Goal: Contribute content: Contribute content

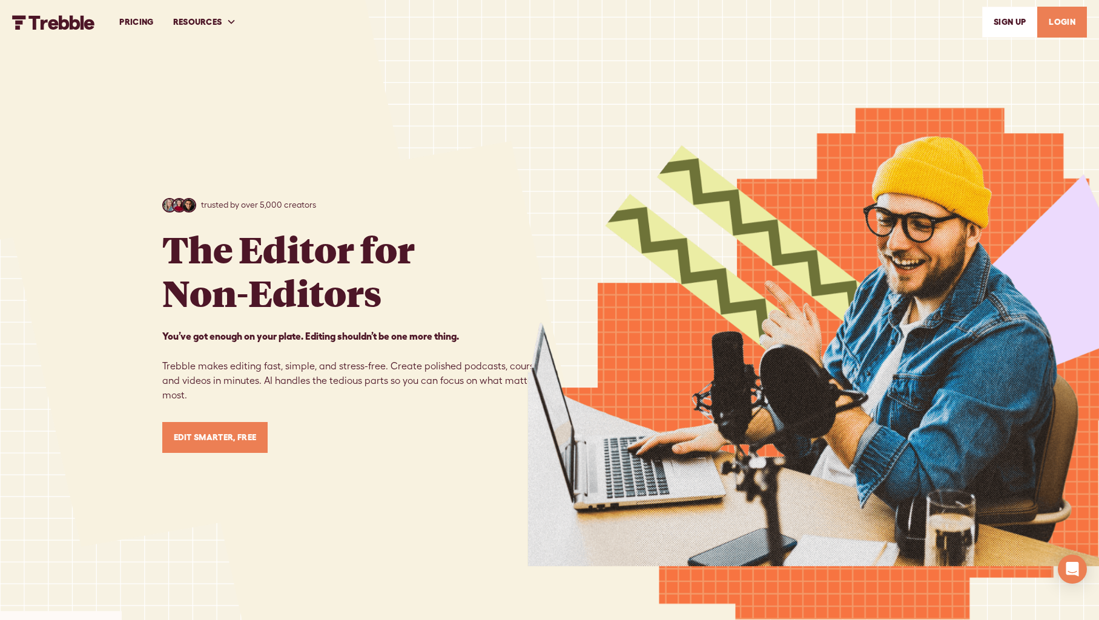
click at [1063, 26] on link "LOGIN" at bounding box center [1063, 22] width 50 height 31
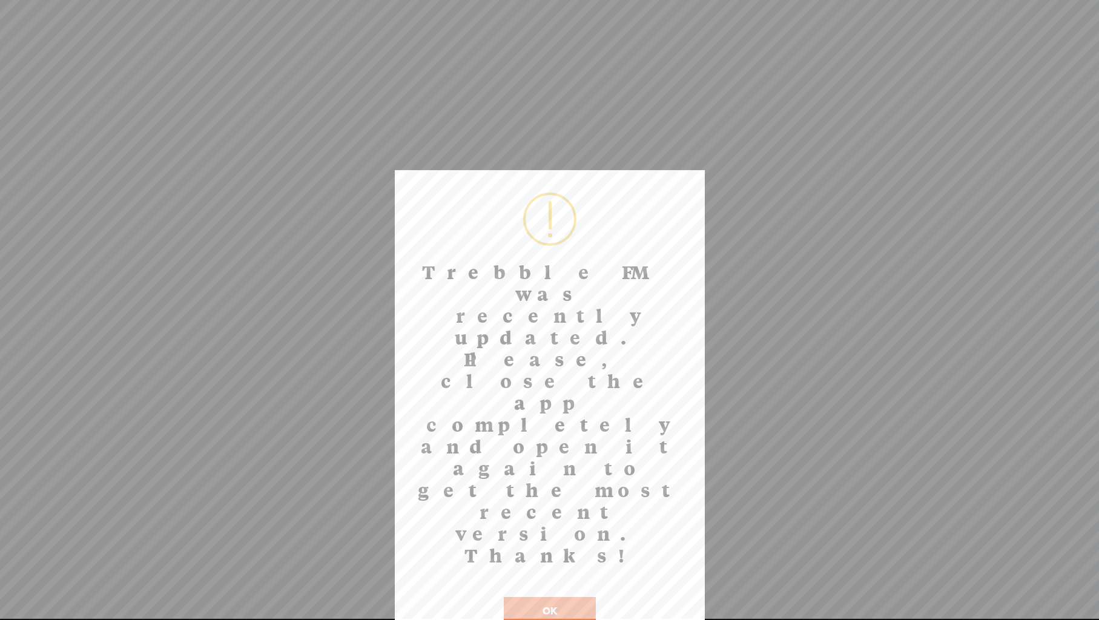
click at [509, 597] on button "OK" at bounding box center [550, 611] width 92 height 28
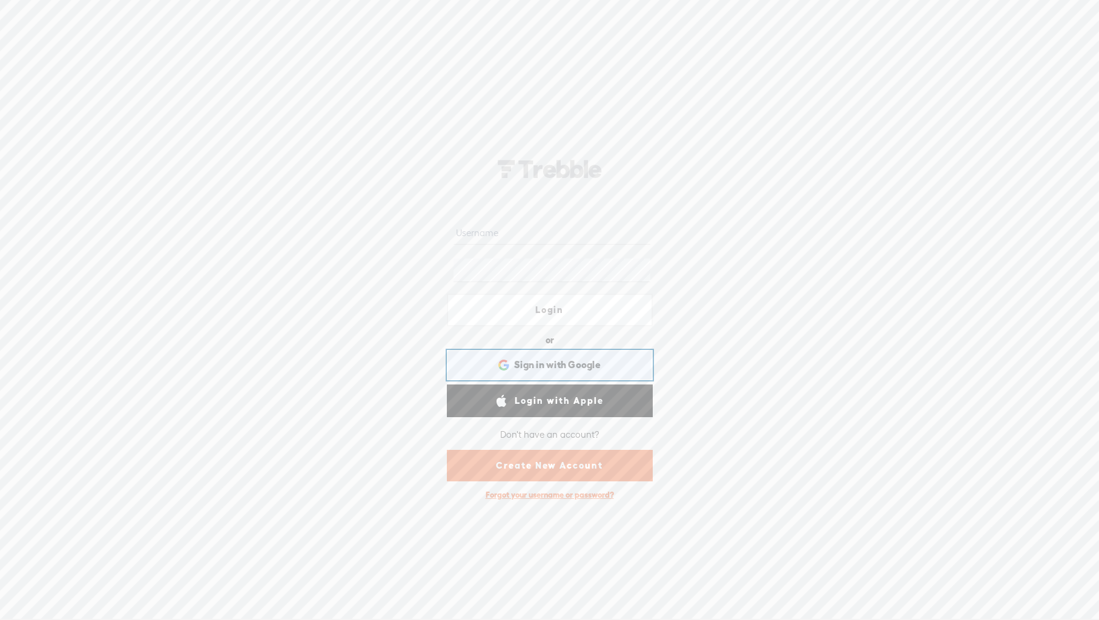
click at [534, 373] on div "Sign in with Google Sign in with Google. Opens in new tab" at bounding box center [549, 365] width 189 height 28
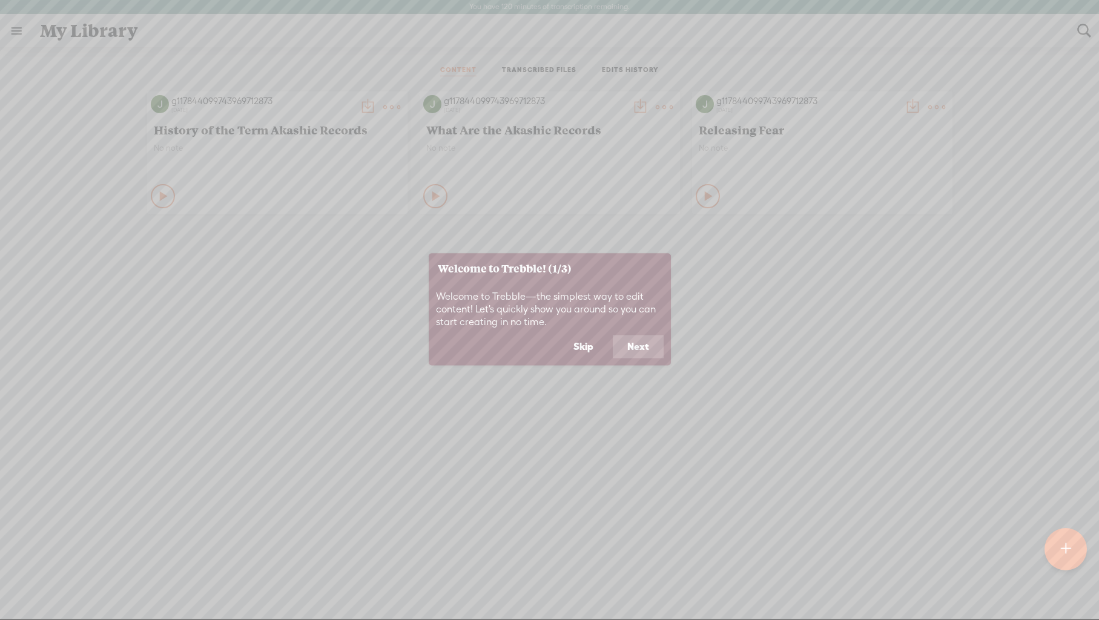
click at [634, 354] on button "Next" at bounding box center [638, 347] width 51 height 23
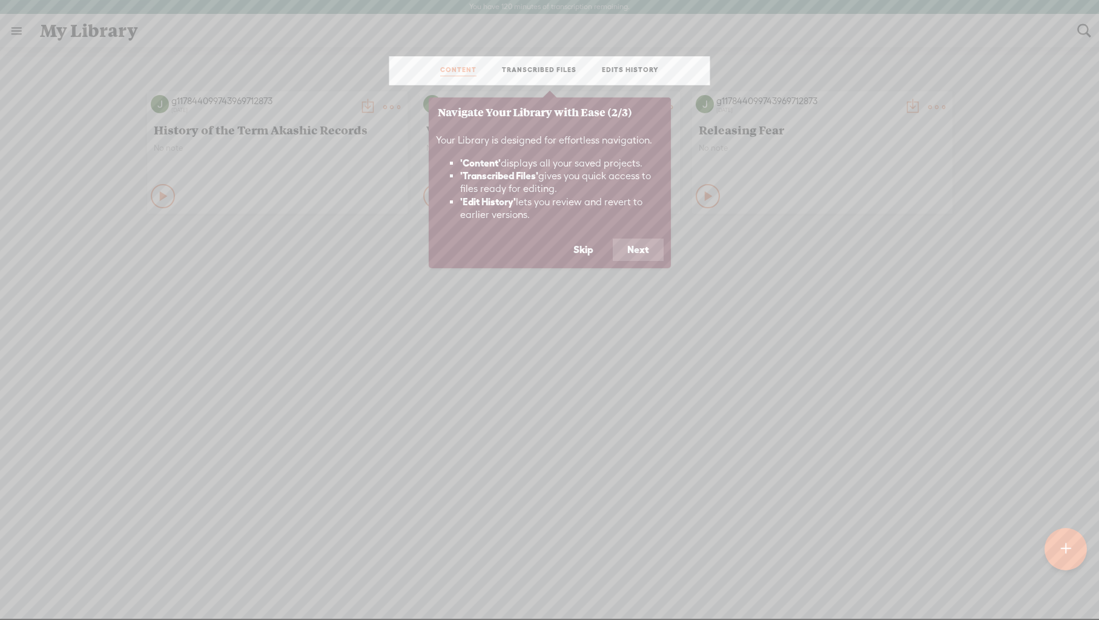
click at [641, 254] on button "Next" at bounding box center [638, 250] width 51 height 23
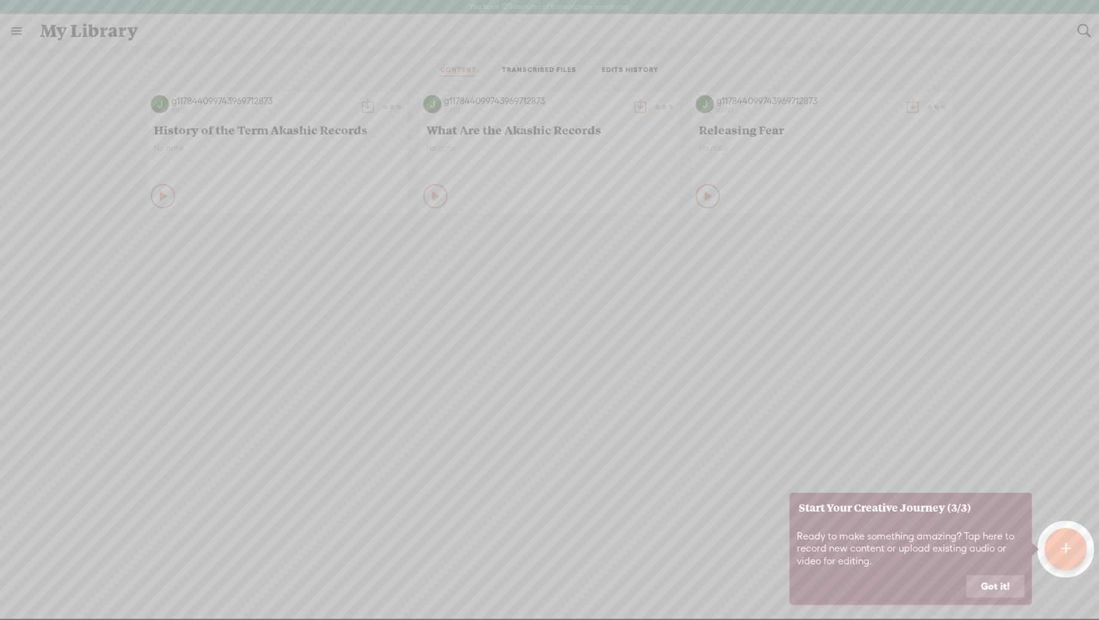
click at [988, 589] on button "Got it!" at bounding box center [996, 586] width 58 height 23
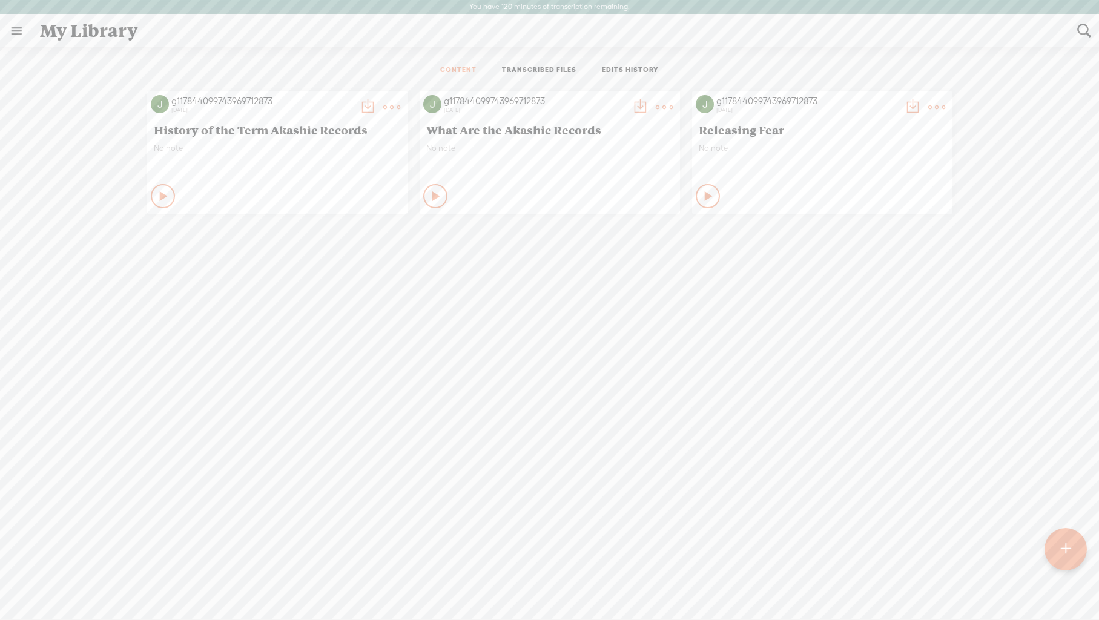
click at [390, 106] on t at bounding box center [391, 107] width 17 height 17
click at [332, 292] on link "Delete" at bounding box center [334, 287] width 121 height 28
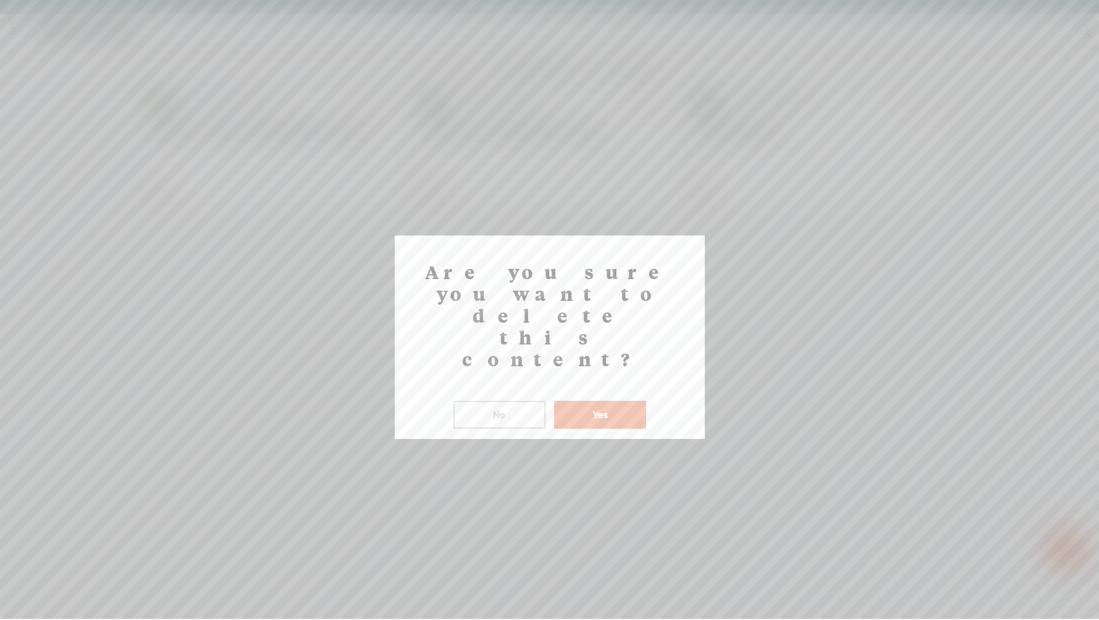
click at [601, 401] on button "Yes" at bounding box center [600, 415] width 92 height 28
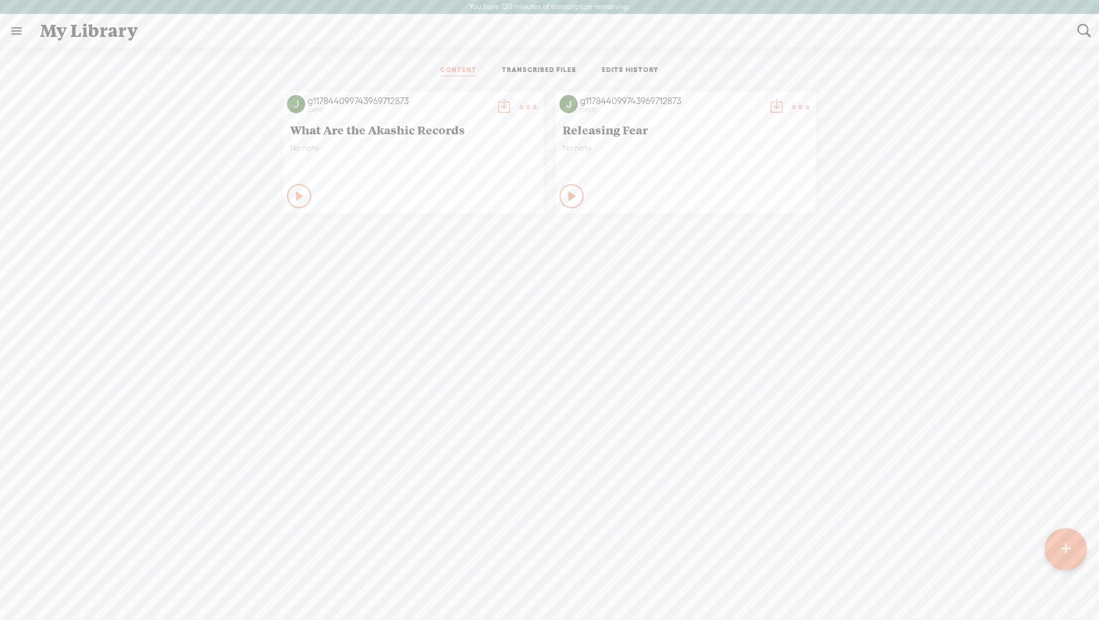
click at [1073, 547] on div at bounding box center [1066, 549] width 42 height 42
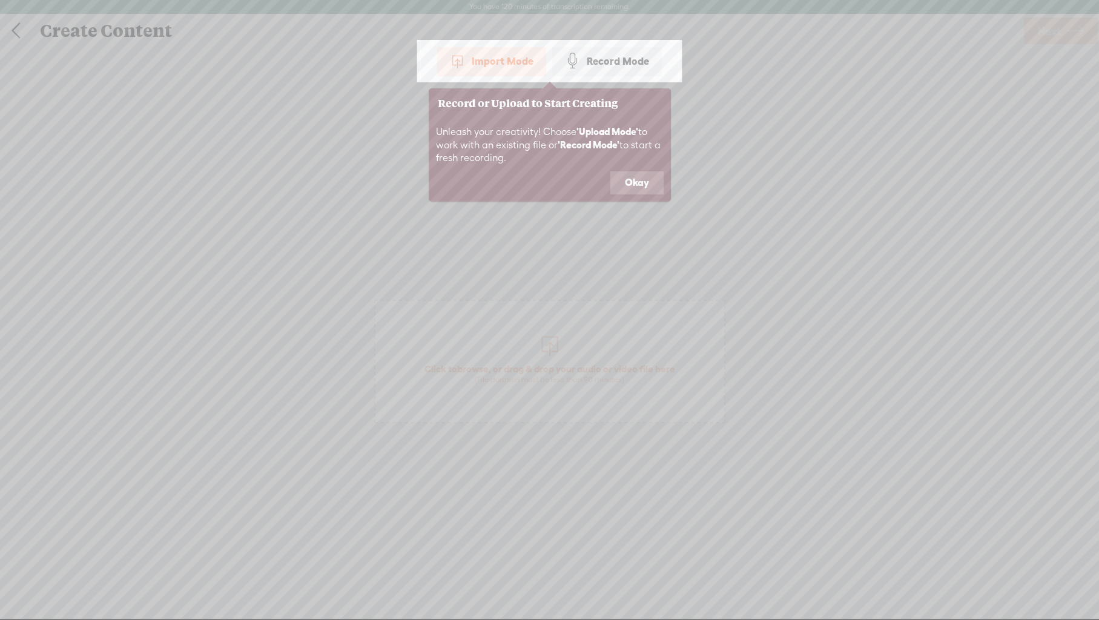
click at [480, 58] on div "Import Mode" at bounding box center [491, 61] width 109 height 30
click at [639, 184] on button "Okay" at bounding box center [637, 182] width 53 height 23
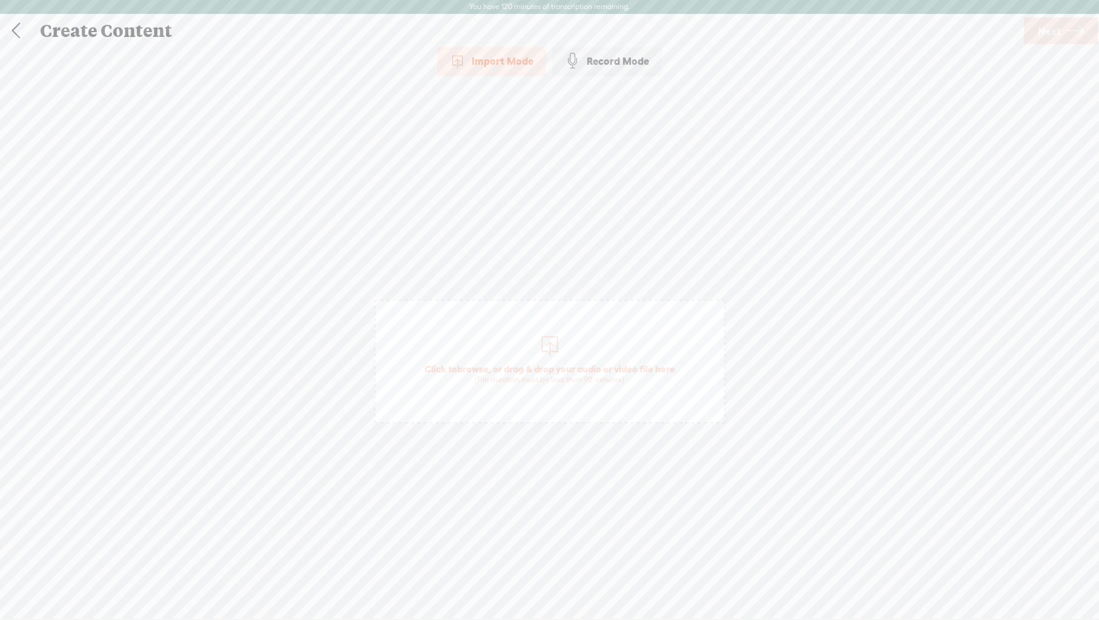
click at [455, 56] on span at bounding box center [458, 61] width 16 height 16
click at [1052, 35] on span "Next" at bounding box center [1049, 31] width 23 height 31
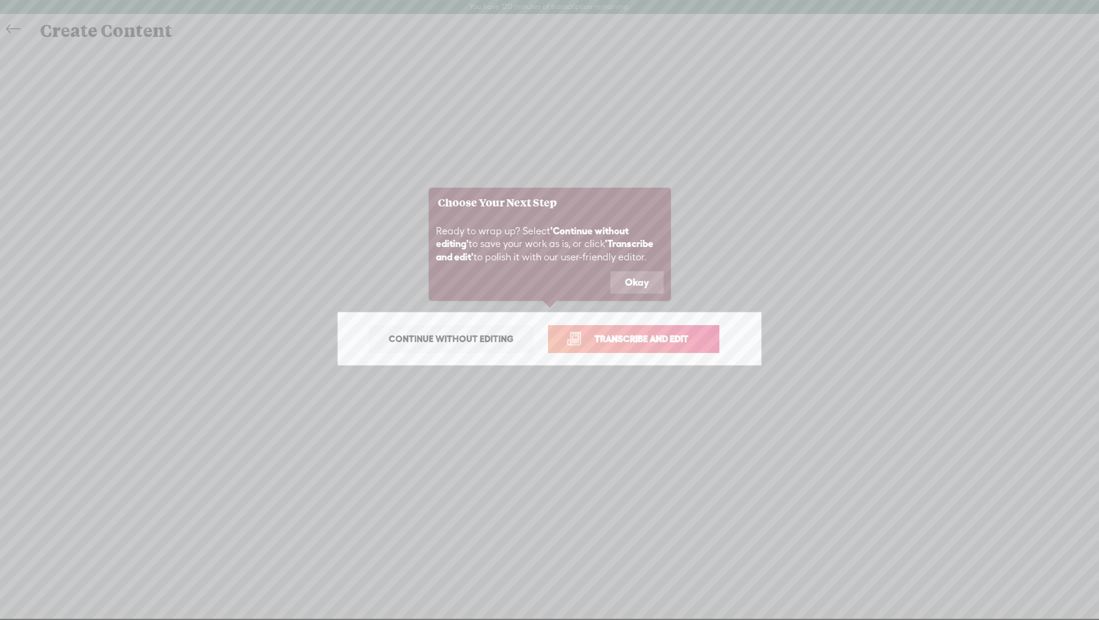
click at [619, 337] on span "Transcribe and edit" at bounding box center [641, 339] width 119 height 14
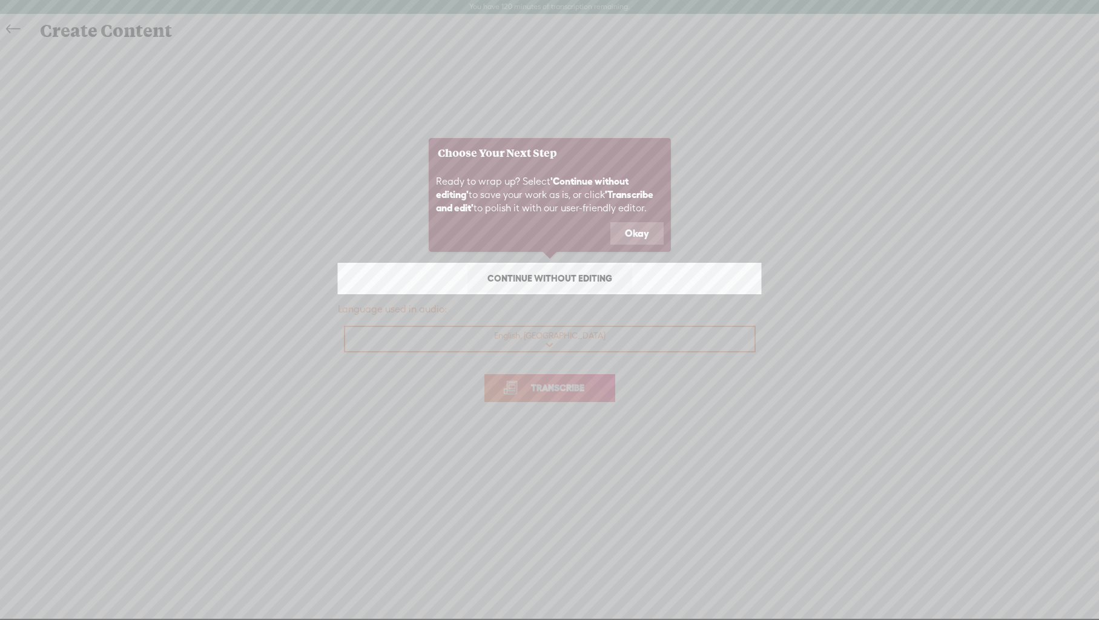
click at [651, 228] on button "Okay" at bounding box center [637, 233] width 53 height 23
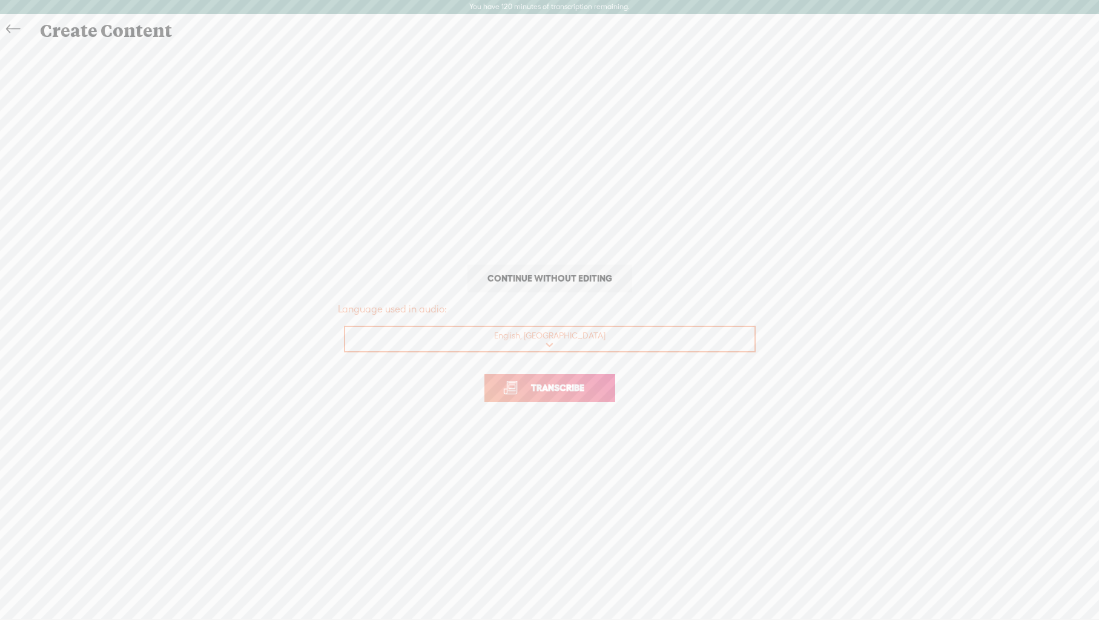
click at [555, 336] on select "Choose a language Afrikaans Albanian Amharic Arabic, Gulf Arabic, Modern Standa…" at bounding box center [550, 339] width 411 height 25
click at [345, 327] on select "Choose a language Afrikaans Albanian Amharic Arabic, Gulf Arabic, Modern Standa…" at bounding box center [550, 339] width 411 height 25
click at [547, 388] on span "Transcribe" at bounding box center [557, 388] width 79 height 14
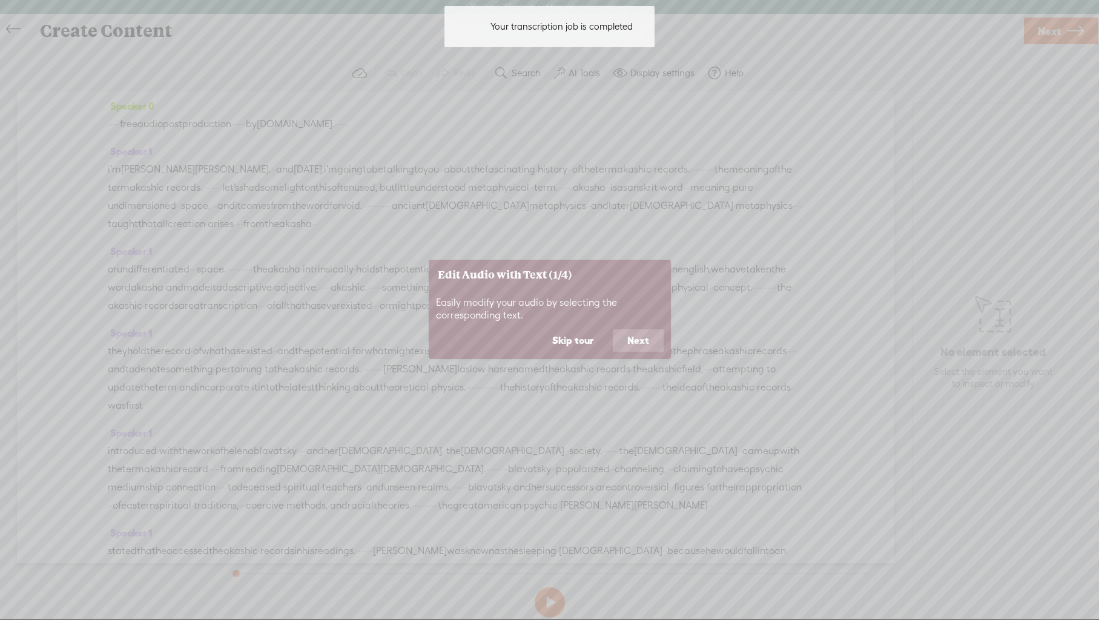
click at [643, 348] on button "Next" at bounding box center [638, 341] width 51 height 23
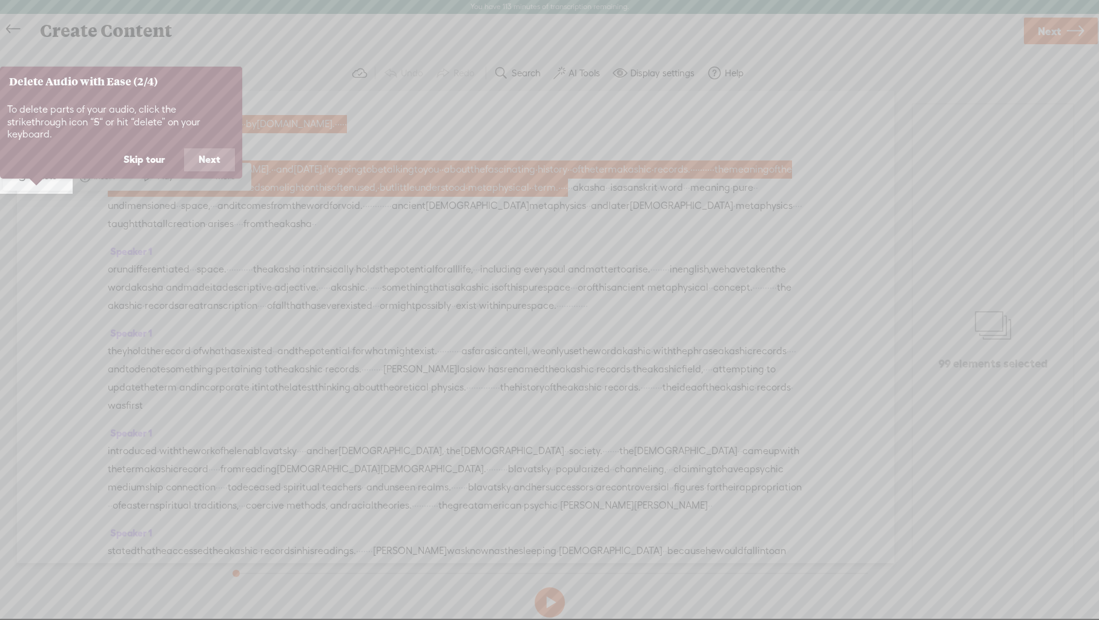
click at [206, 150] on button "Next" at bounding box center [209, 159] width 51 height 23
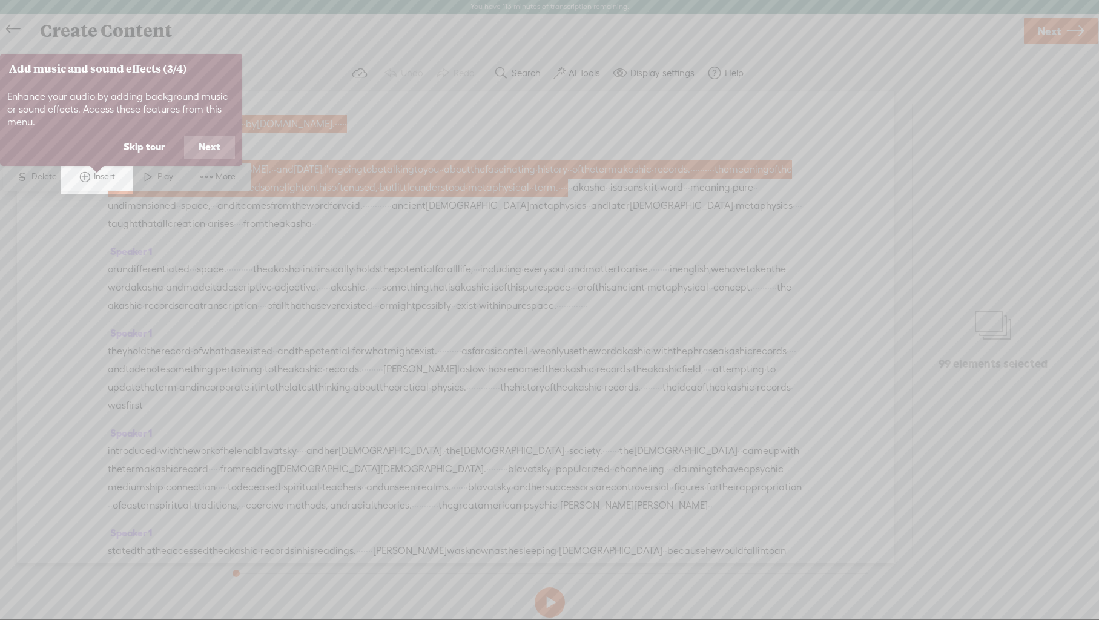
click at [206, 150] on button "Next" at bounding box center [209, 147] width 51 height 23
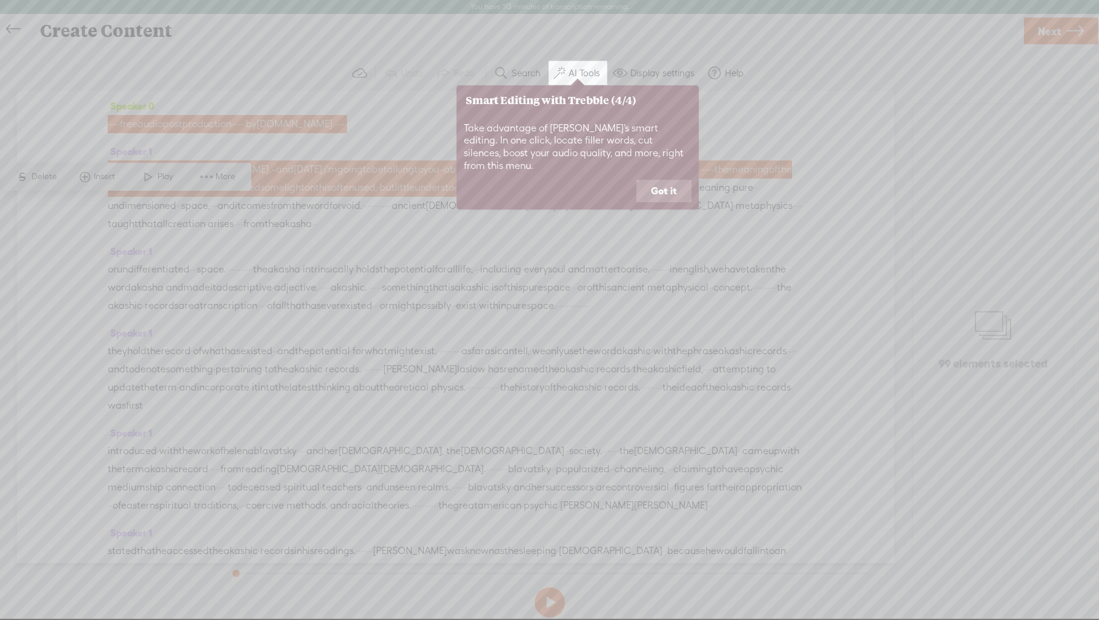
click at [206, 150] on icon at bounding box center [549, 310] width 1099 height 620
click at [652, 185] on button "Got it" at bounding box center [664, 191] width 55 height 23
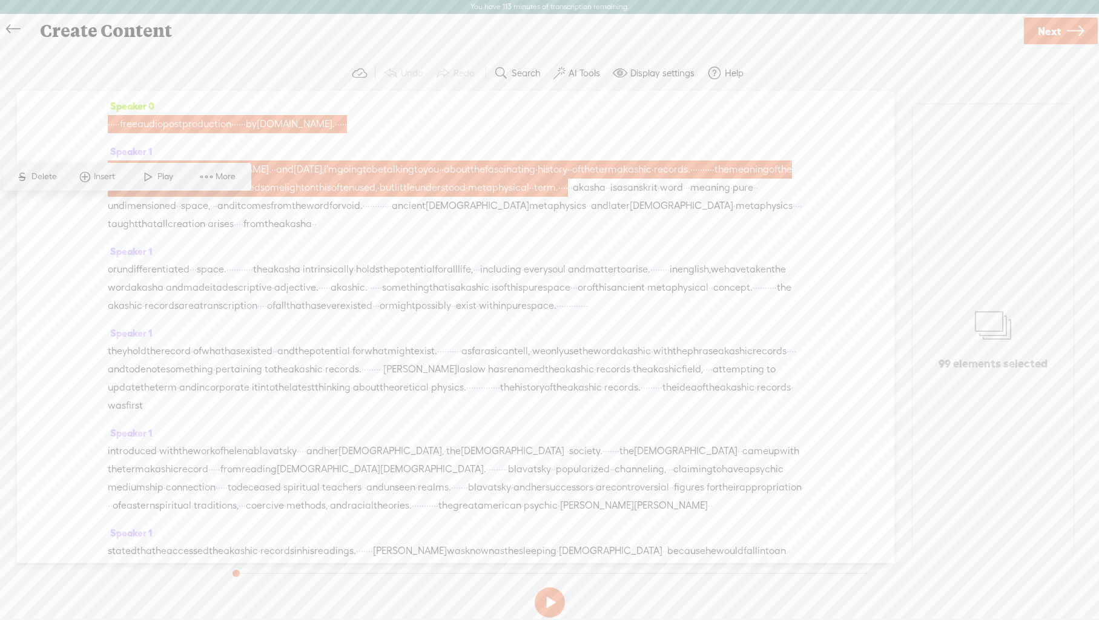
click at [177, 142] on div "Speaker 1 i'm jenny kellogg. · · and today, i'm going to be talking to you · · …" at bounding box center [456, 192] width 696 height 100
drag, startPoint x: 111, startPoint y: 206, endPoint x: 103, endPoint y: 176, distance: 31.5
click at [103, 176] on section "Speaker 0 · · · · · free audio post production · · · · · · by alphonic.com. · ·…" at bounding box center [549, 327] width 1075 height 472
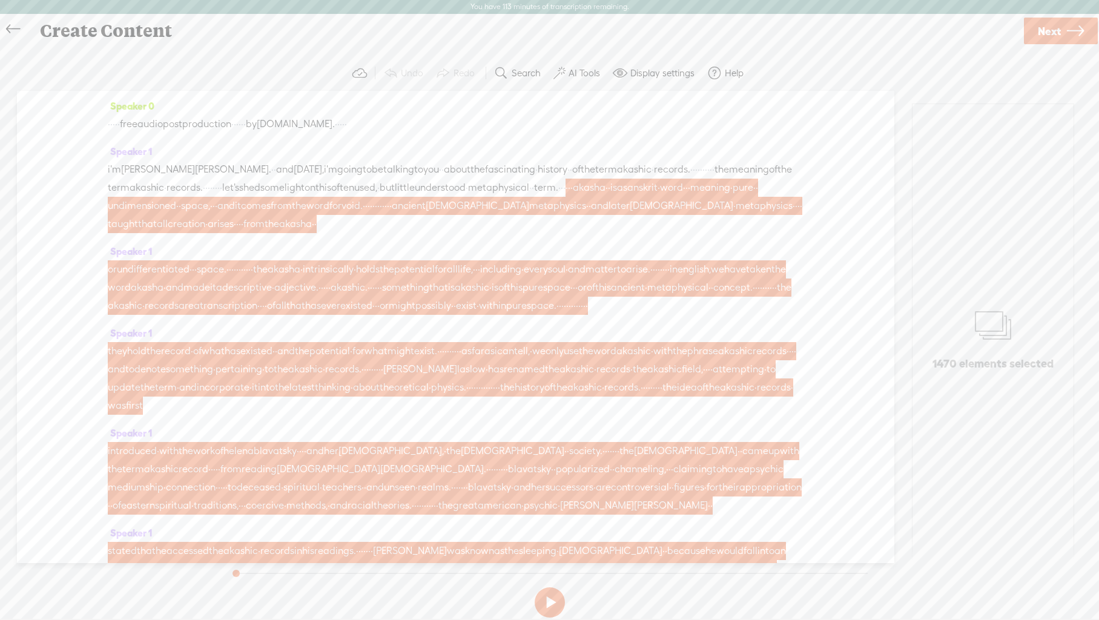
click at [107, 175] on div "Speaker 0 · · · · · free audio post production · · · · · · by alphonic.com. · ·…" at bounding box center [456, 327] width 878 height 472
click at [729, 179] on span "meaning" at bounding box center [749, 170] width 40 height 18
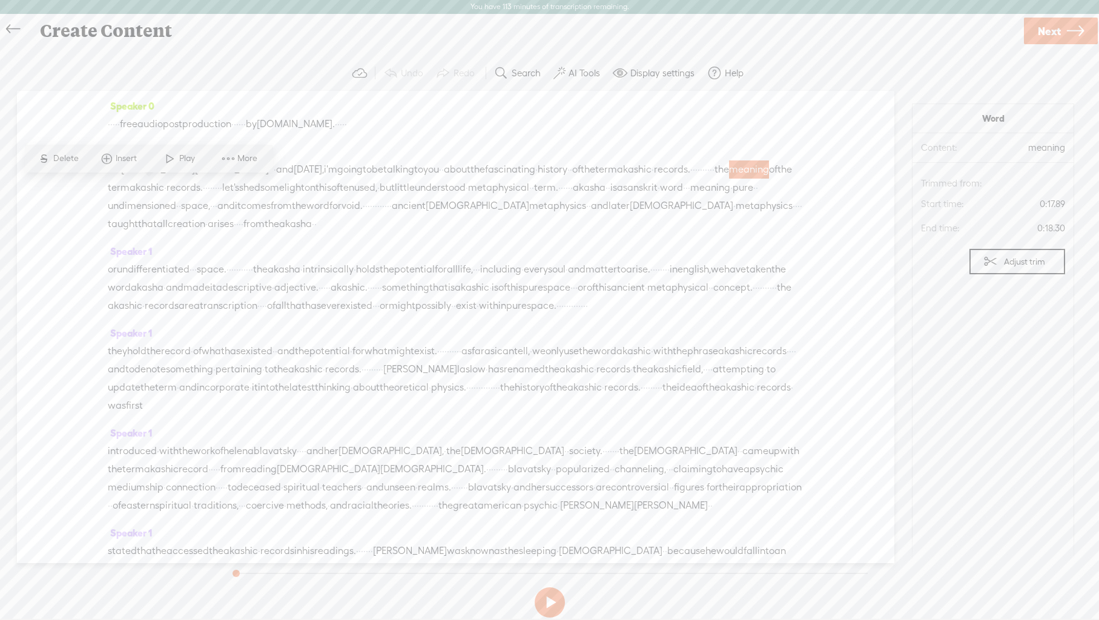
click at [347, 124] on span "·" at bounding box center [346, 124] width 2 height 18
drag, startPoint x: 429, startPoint y: 124, endPoint x: 240, endPoint y: 113, distance: 189.9
click at [240, 113] on div "Speaker 0 · · · · · free audio post production · · · · · · by alphonic.com. · ·…" at bounding box center [456, 119] width 696 height 45
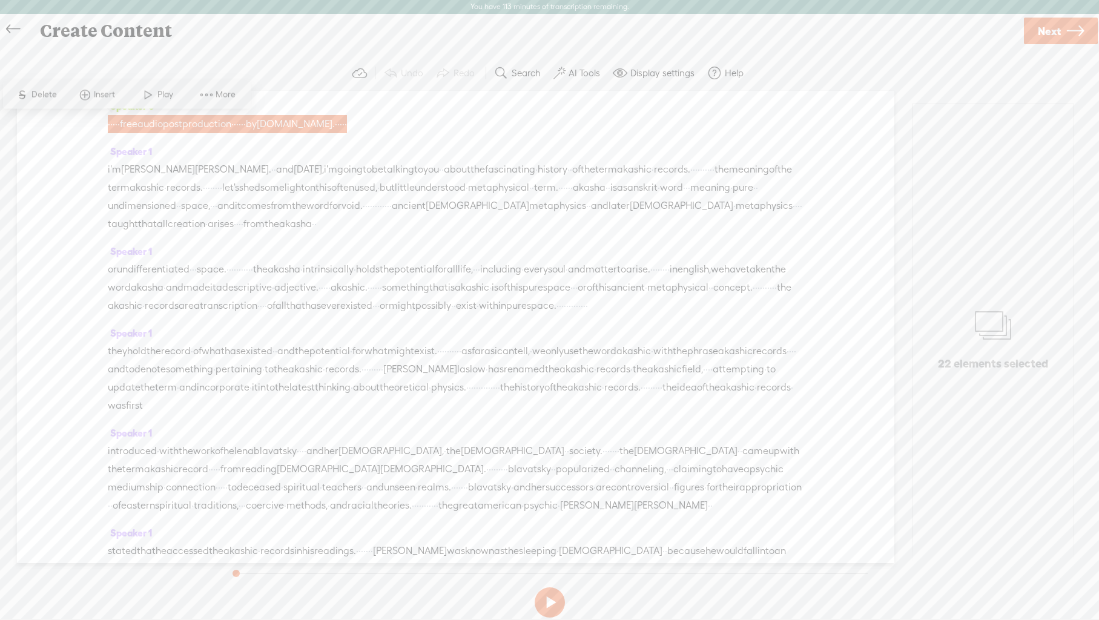
click at [52, 93] on span "Delete" at bounding box center [45, 95] width 28 height 12
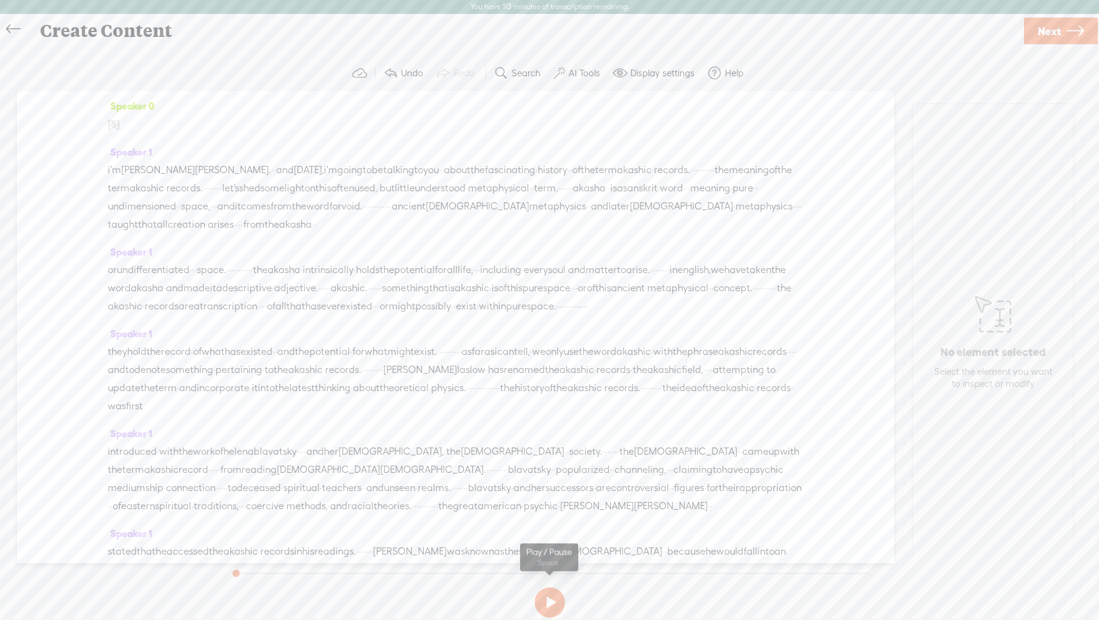
click at [547, 604] on button at bounding box center [550, 603] width 30 height 30
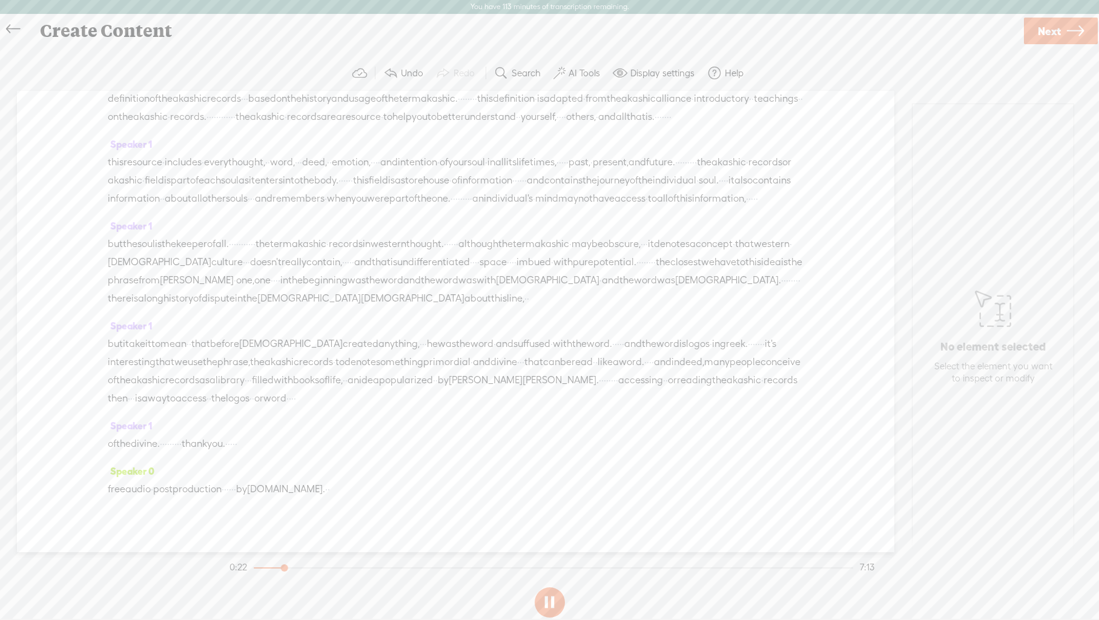
scroll to position [853, 0]
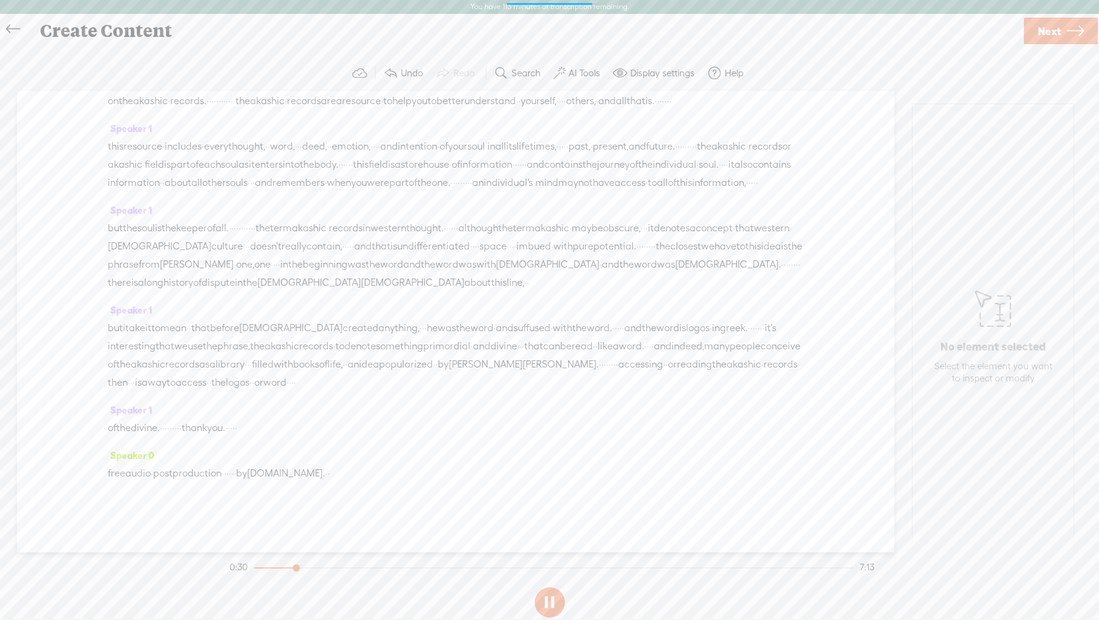
click at [552, 598] on button at bounding box center [550, 603] width 30 height 30
click at [354, 470] on span at bounding box center [342, 474] width 24 height 18
click at [354, 474] on span at bounding box center [342, 474] width 24 height 18
drag, startPoint x: 380, startPoint y: 473, endPoint x: 169, endPoint y: 457, distance: 212.0
click at [169, 457] on div "Speaker 0 free audio · post production · · · · · · by alphonic.com. · ·" at bounding box center [456, 468] width 696 height 45
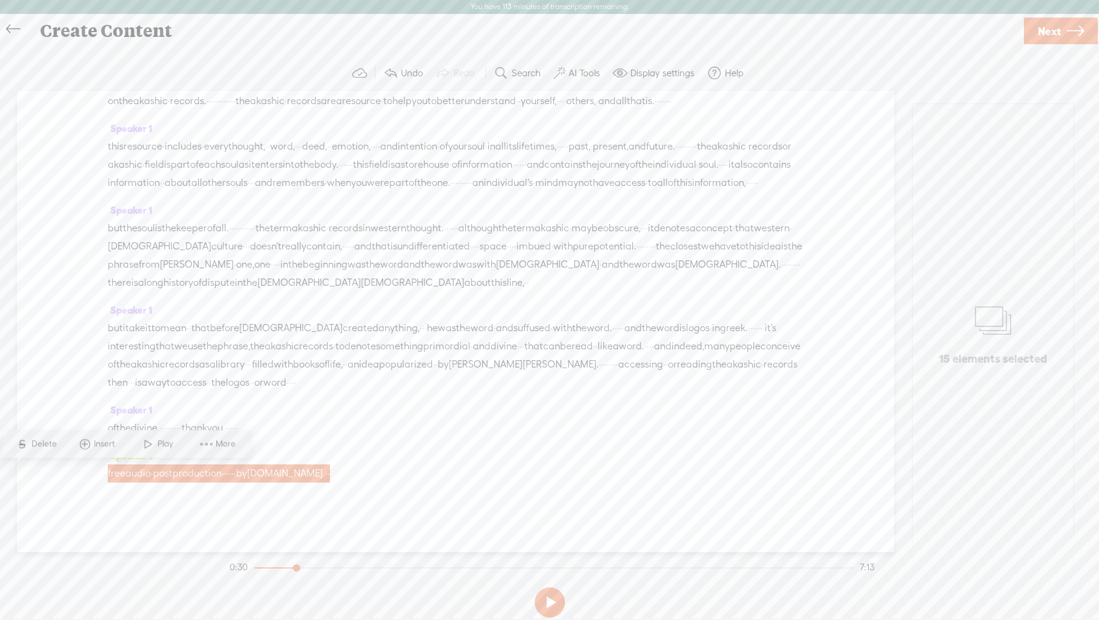
click at [30, 442] on span "S" at bounding box center [22, 444] width 18 height 22
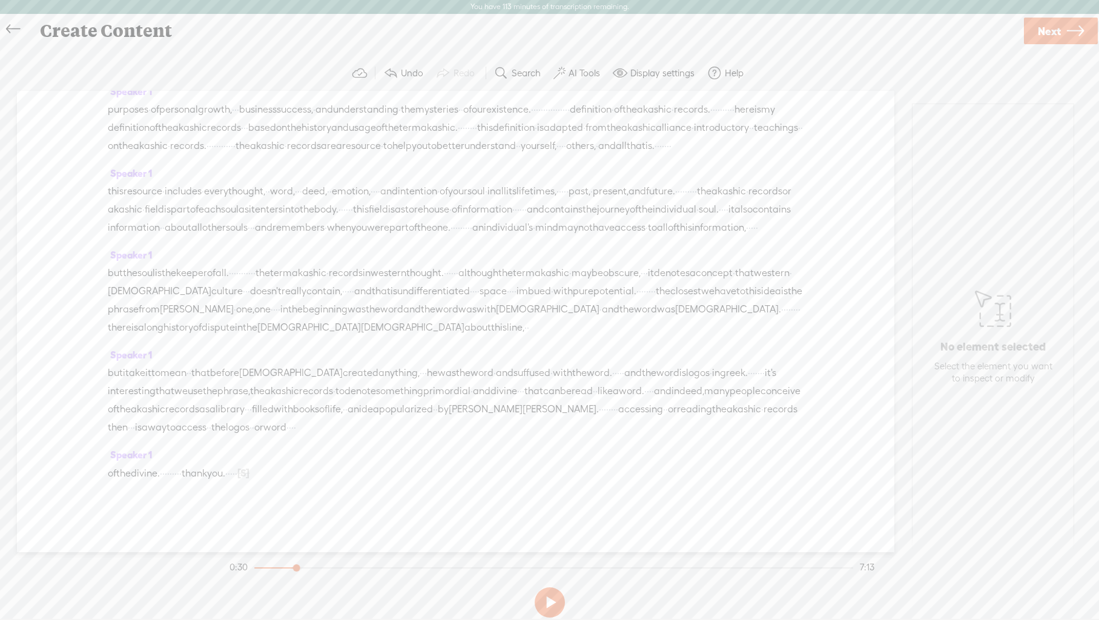
scroll to position [807, 0]
click at [712, 415] on span "the" at bounding box center [719, 409] width 15 height 18
click at [465, 383] on span at bounding box center [460, 380] width 18 height 22
drag, startPoint x: 290, startPoint y: 475, endPoint x: 350, endPoint y: 480, distance: 60.8
click at [350, 480] on div "of the divine. · · · · · · · · · thank you. · · · · · [S] free audio · post pro…" at bounding box center [456, 473] width 696 height 19
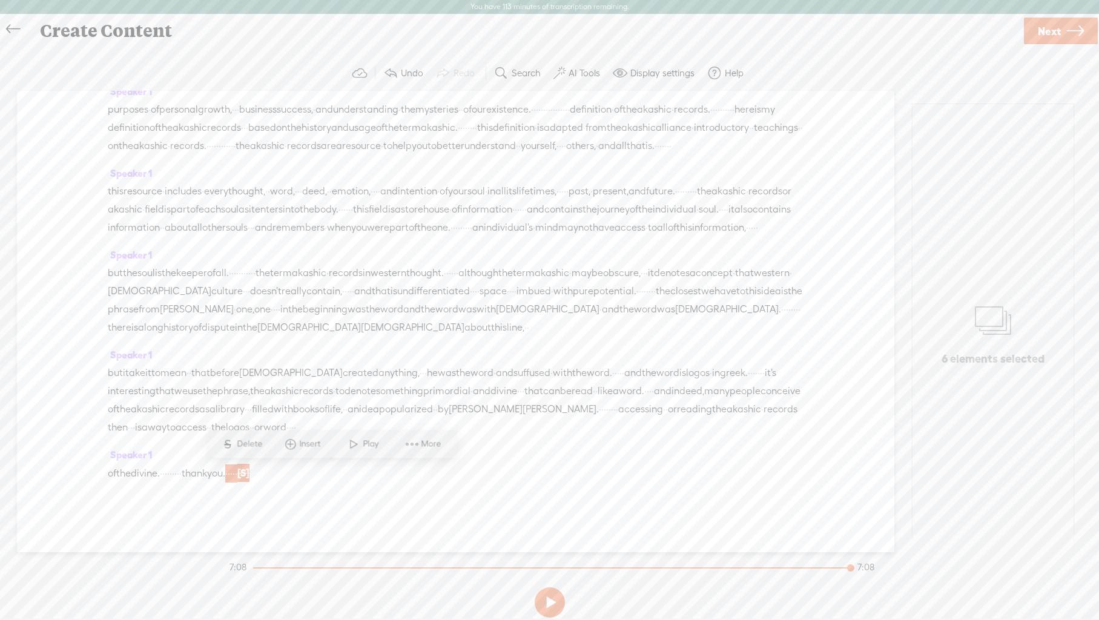
click at [248, 440] on span "Delete" at bounding box center [251, 445] width 28 height 12
drag, startPoint x: 225, startPoint y: 475, endPoint x: 190, endPoint y: 474, distance: 35.8
click at [190, 474] on div "of the divine. · · · · · · · · · thank you. [S] · · · · · free audio · post pro…" at bounding box center [456, 473] width 696 height 19
click at [118, 442] on span "Delete" at bounding box center [109, 445] width 28 height 12
click at [286, 419] on span "word" at bounding box center [274, 428] width 23 height 18
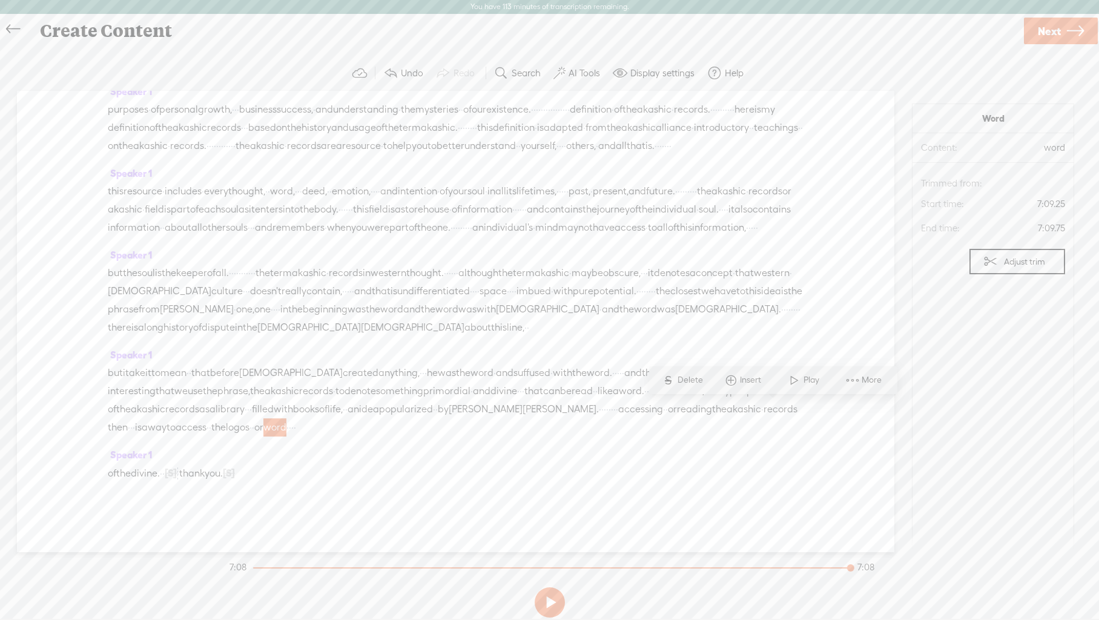
click at [802, 380] on span at bounding box center [795, 380] width 18 height 22
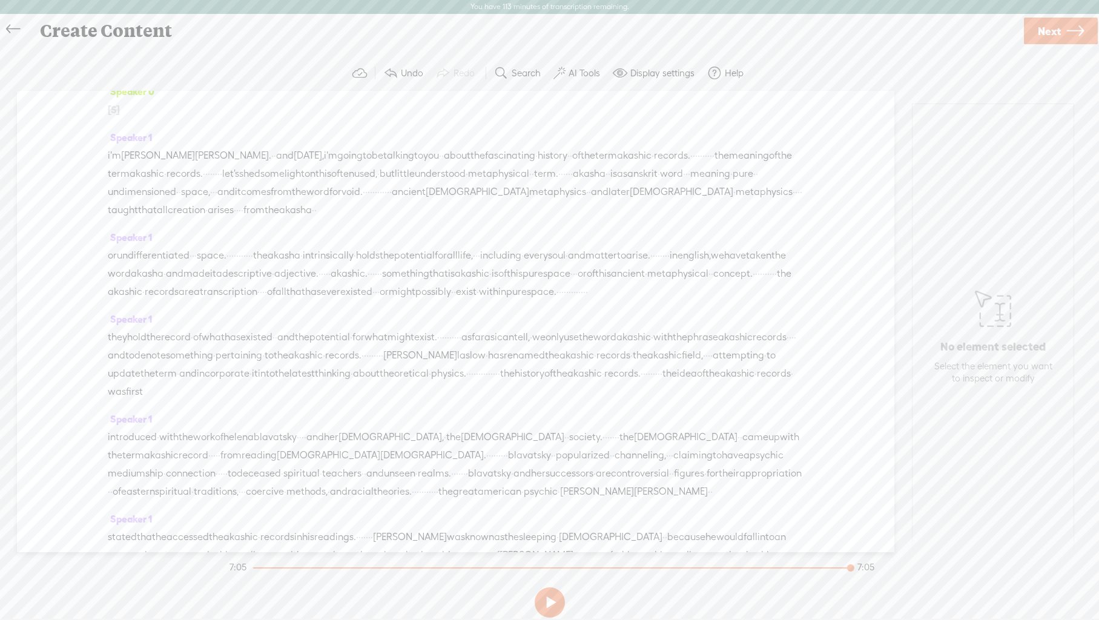
scroll to position [0, 0]
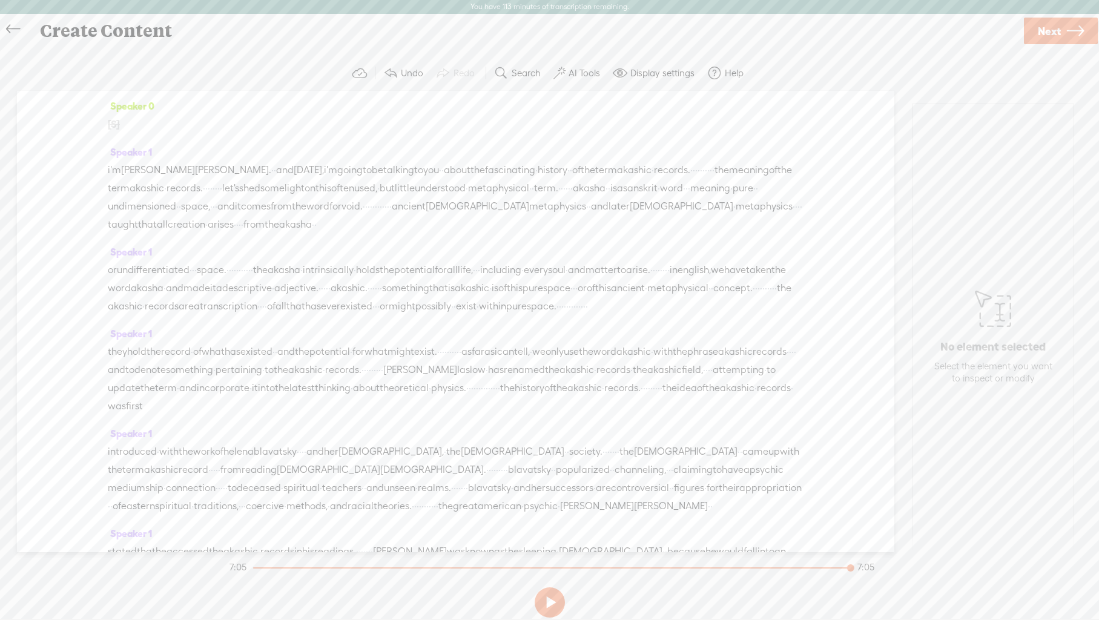
click at [1056, 29] on span "Next" at bounding box center [1049, 31] width 23 height 31
click at [449, 319] on input "text" at bounding box center [552, 320] width 415 height 24
type input "History of the Term Akashic Records"
click at [1056, 31] on span "Finish" at bounding box center [1055, 31] width 28 height 31
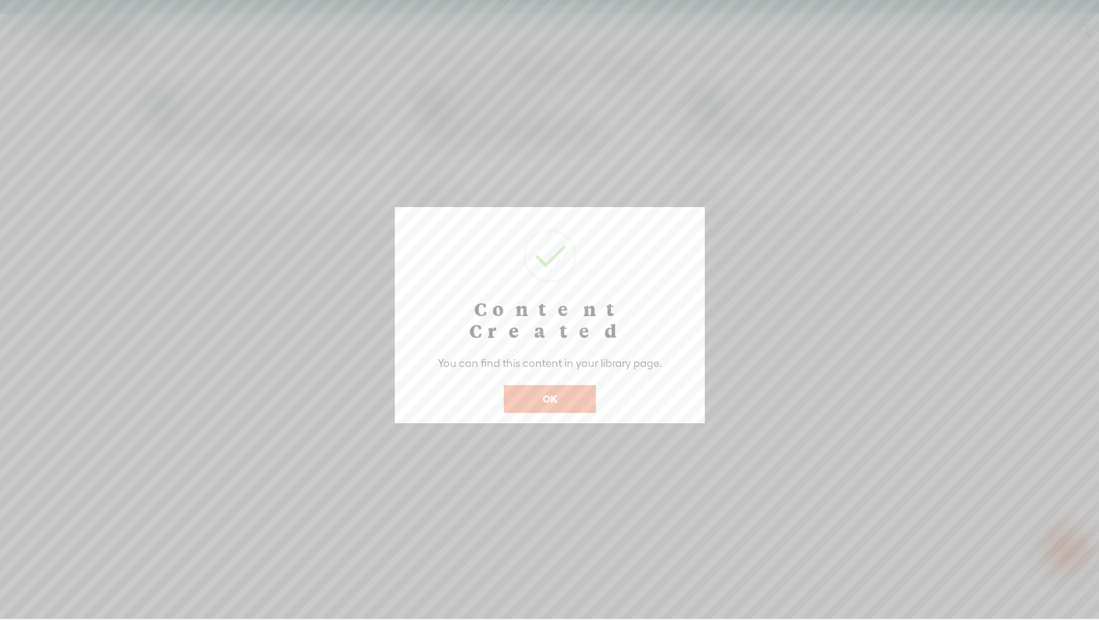
click at [526, 385] on button "OK" at bounding box center [550, 399] width 92 height 28
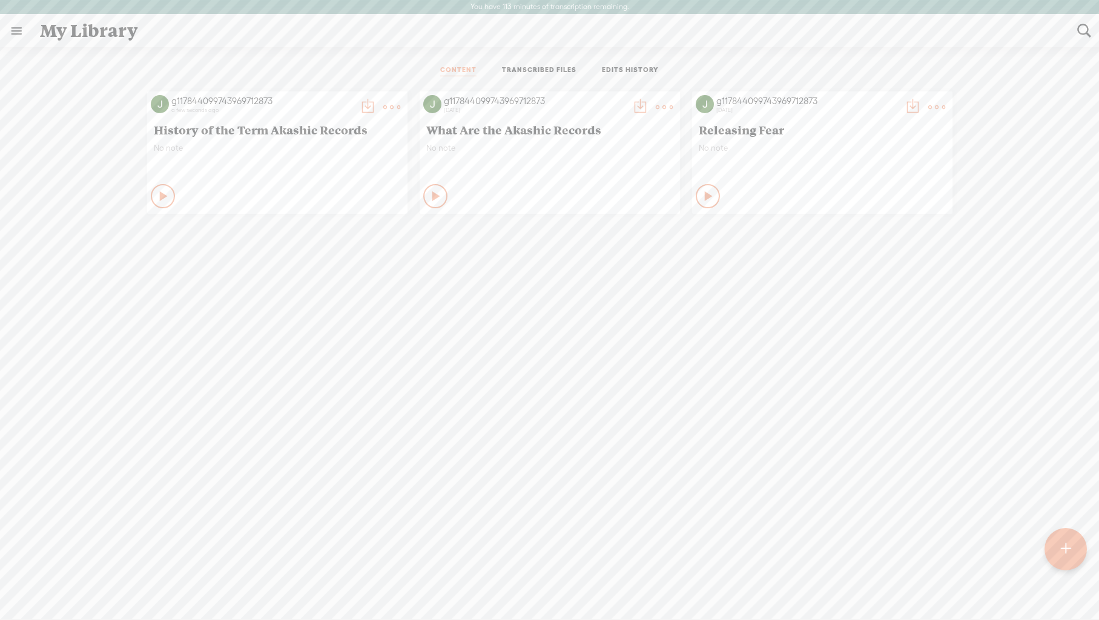
click at [363, 104] on t at bounding box center [367, 107] width 17 height 17
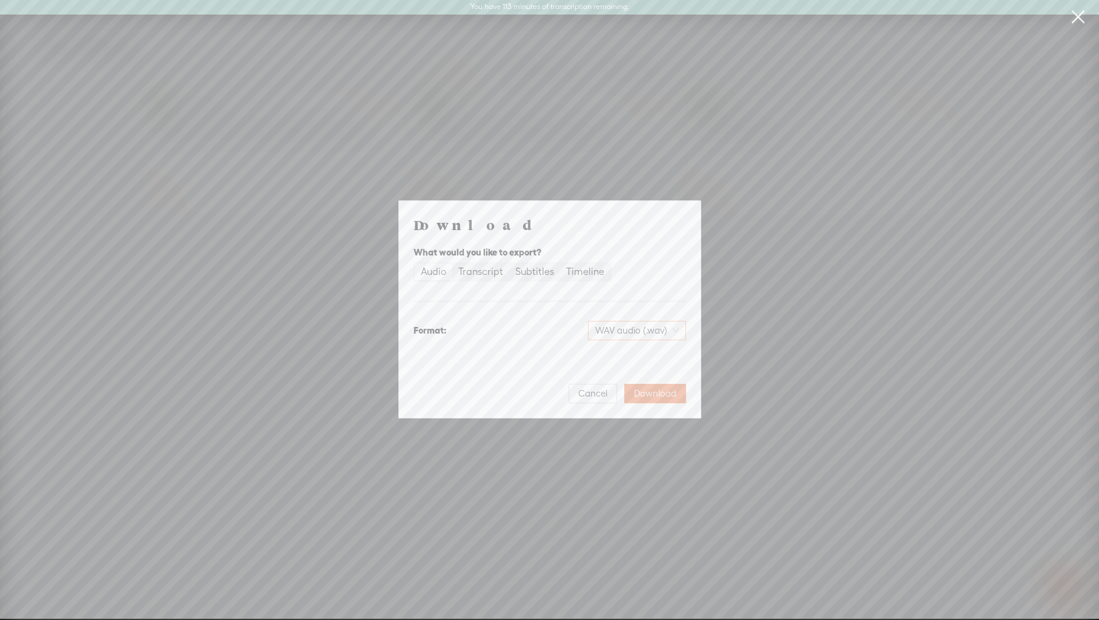
click at [677, 330] on span "WAV audio (.wav)" at bounding box center [637, 331] width 84 height 18
click at [654, 360] on div "MP3 audio (.mp3)" at bounding box center [626, 356] width 99 height 12
click at [657, 400] on button "Download" at bounding box center [655, 393] width 62 height 19
